Goal: Communication & Community: Answer question/provide support

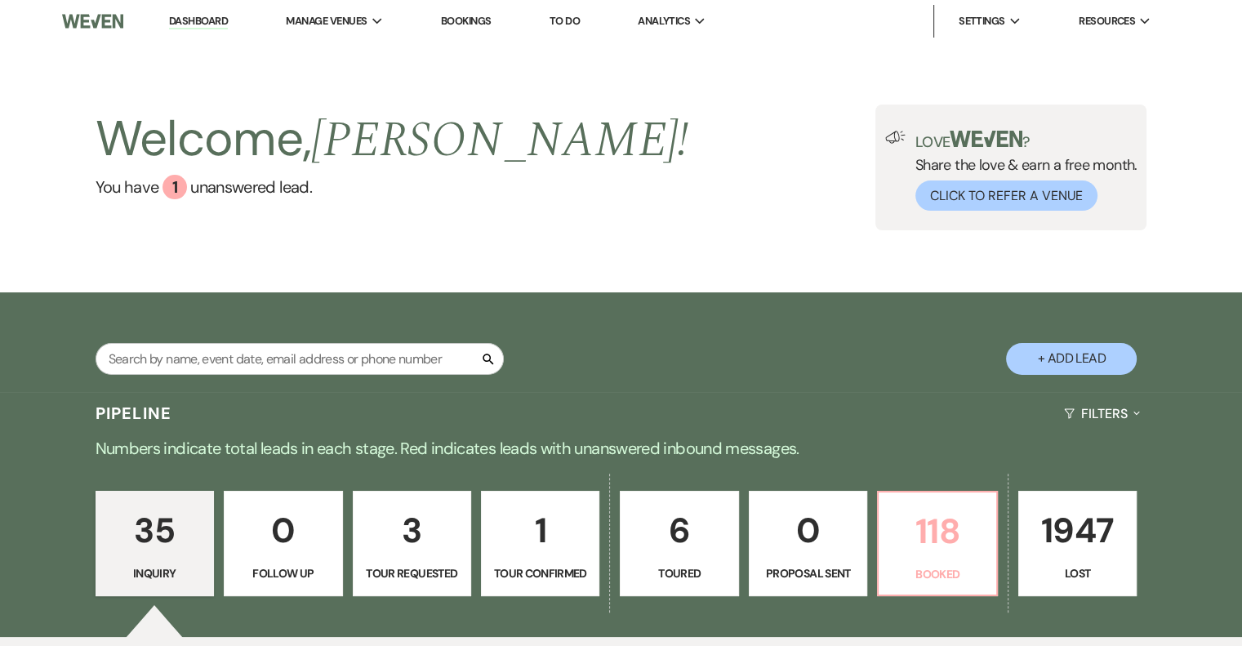
click at [954, 516] on p "118" at bounding box center [937, 531] width 97 height 55
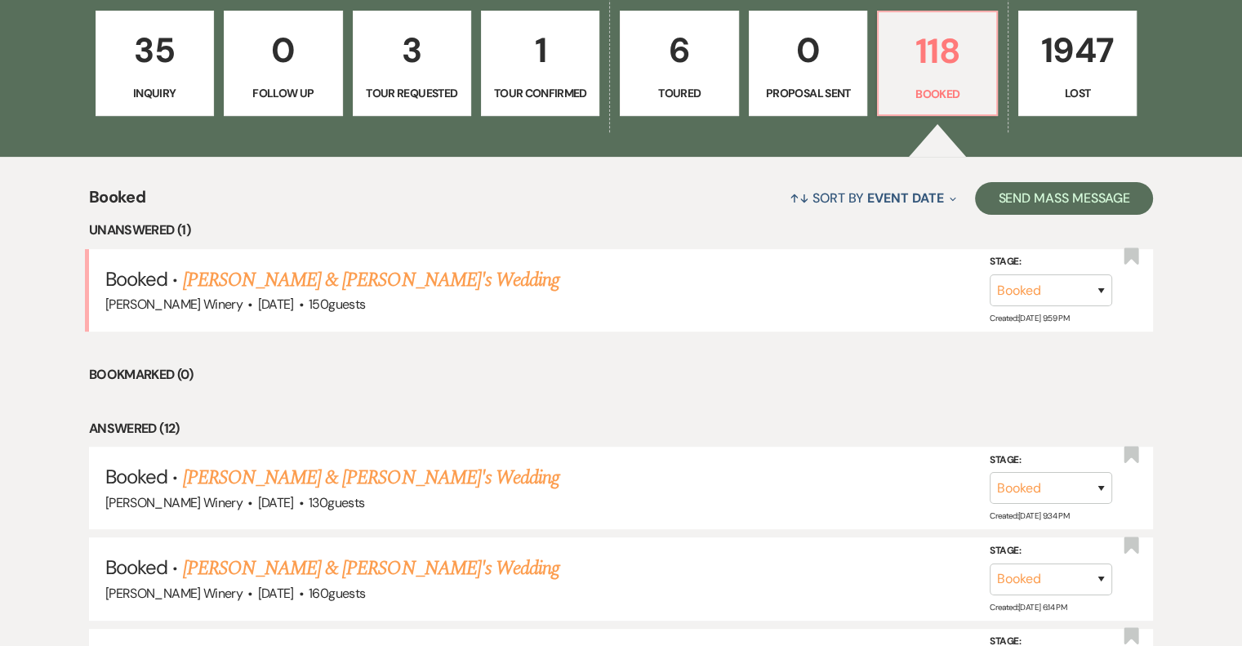
scroll to position [653, 0]
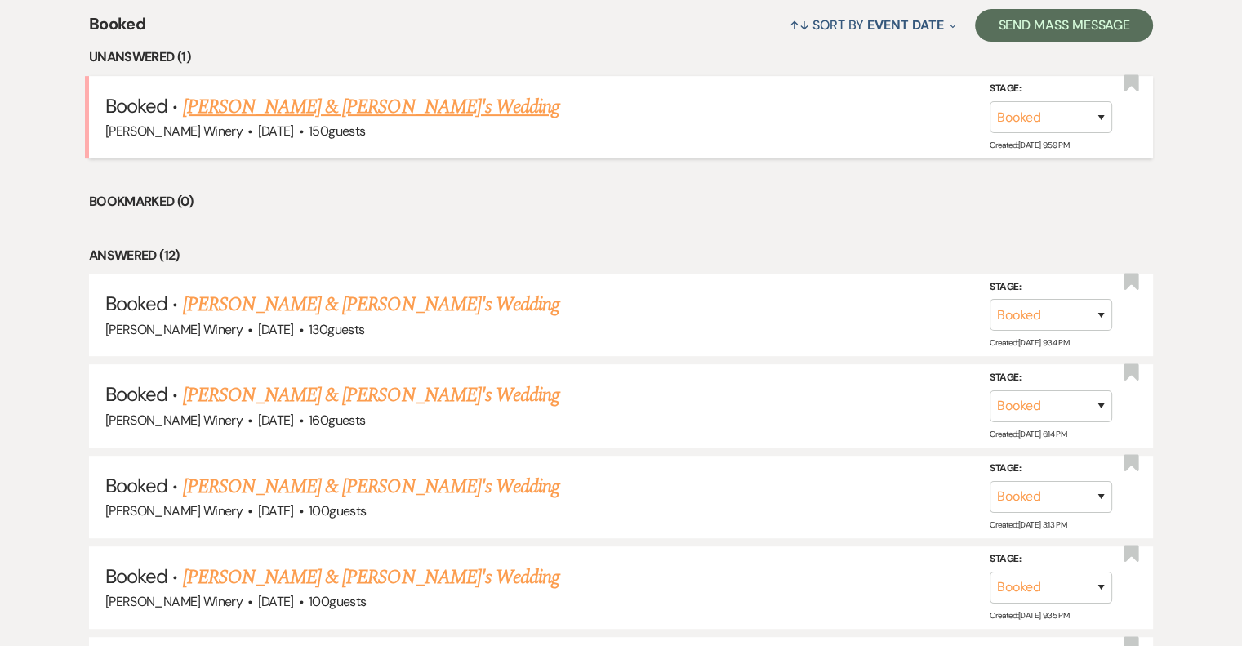
click at [343, 97] on link "Eric Gerarde & Fiance's Wedding" at bounding box center [371, 106] width 377 height 29
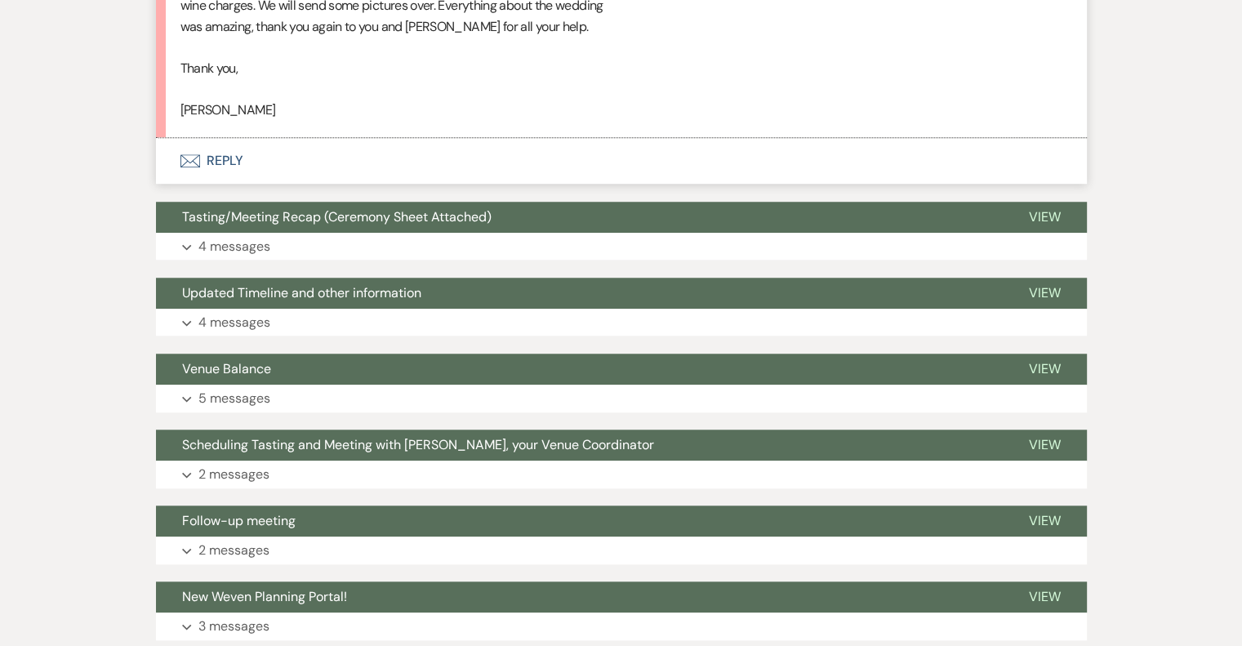
scroll to position [1143, 0]
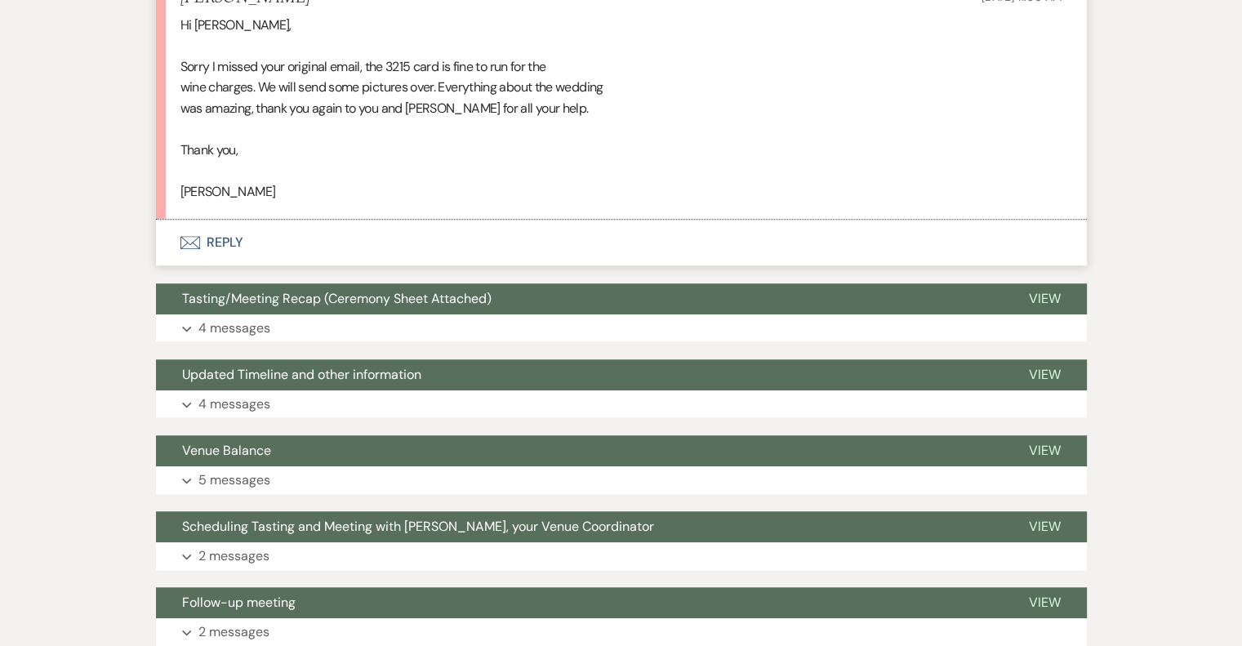
click at [214, 243] on button "Envelope Reply" at bounding box center [621, 243] width 931 height 46
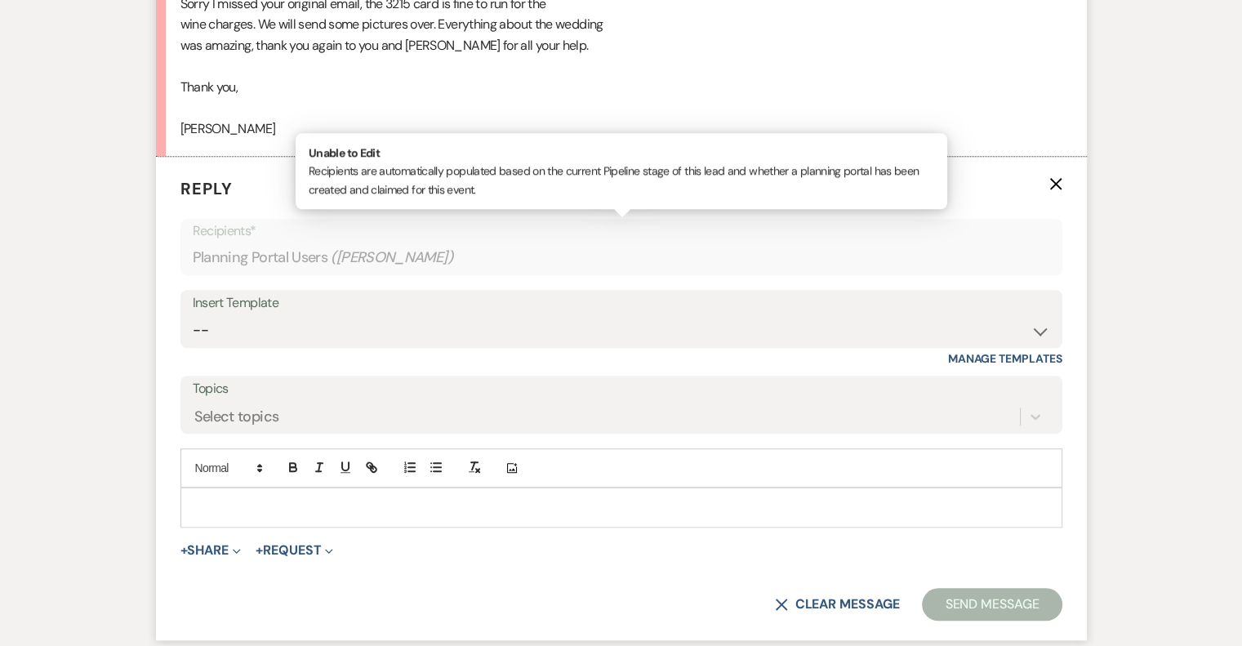
scroll to position [1208, 0]
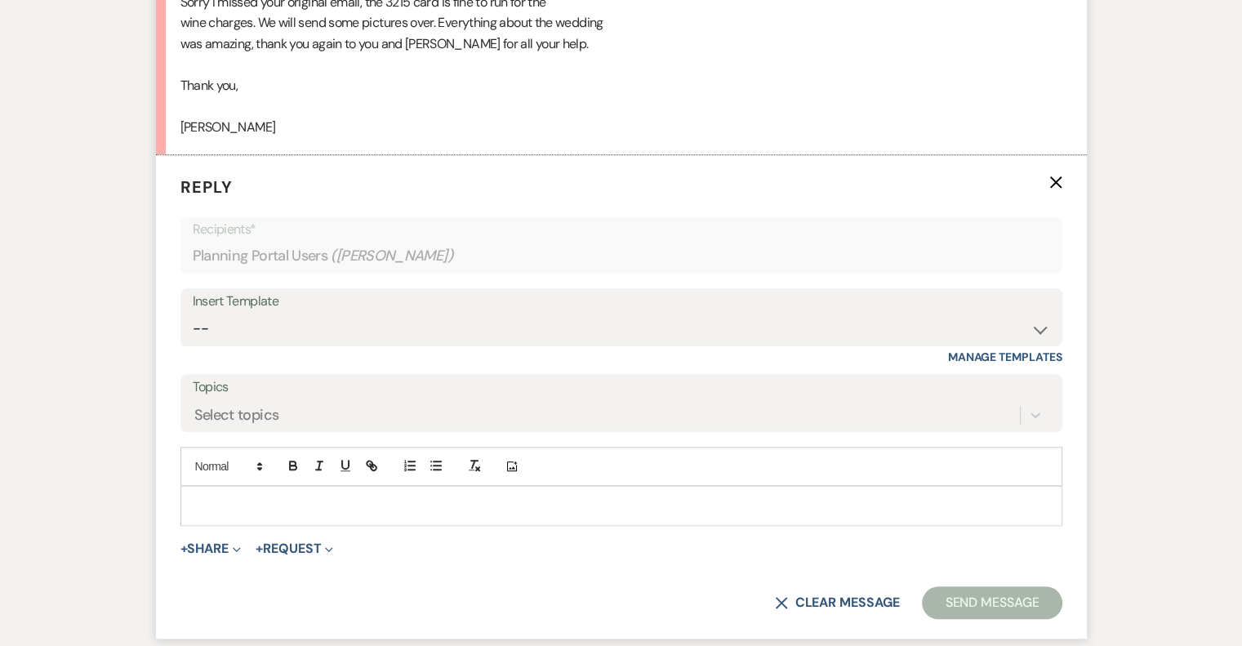
click at [261, 482] on div "Add Photo" at bounding box center [622, 466] width 882 height 39
click at [261, 487] on div at bounding box center [621, 506] width 880 height 38
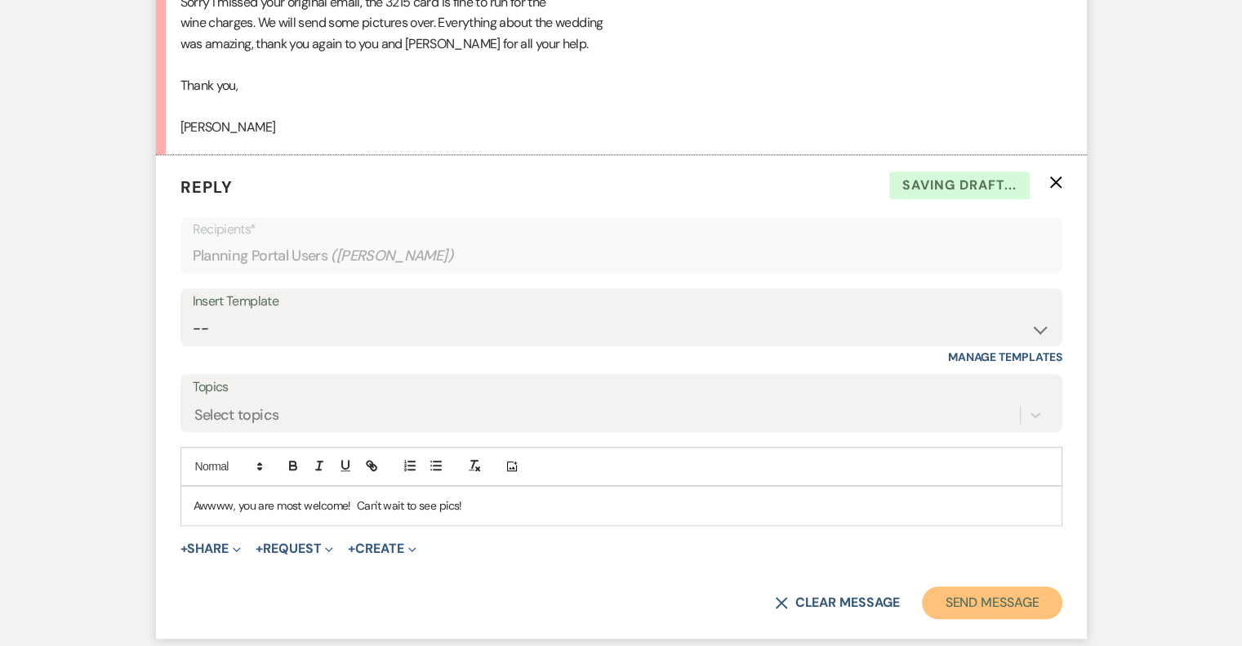
click at [982, 598] on button "Send Message" at bounding box center [992, 602] width 140 height 33
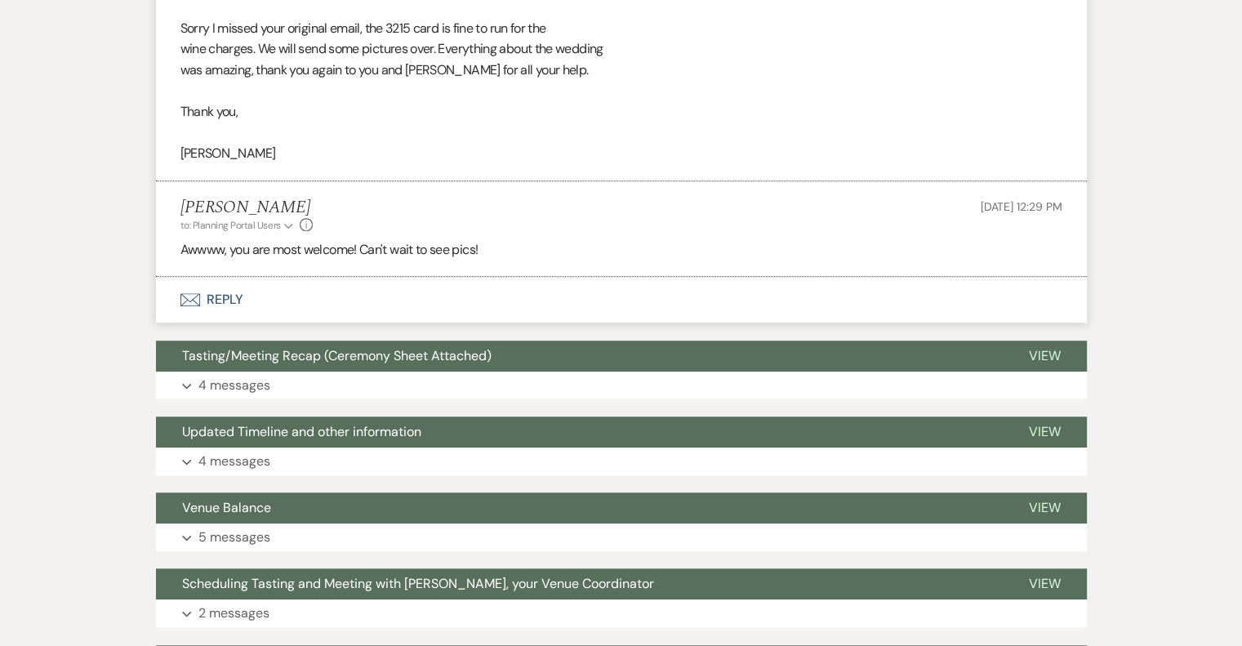
scroll to position [855, 0]
